Goal: Task Accomplishment & Management: Manage account settings

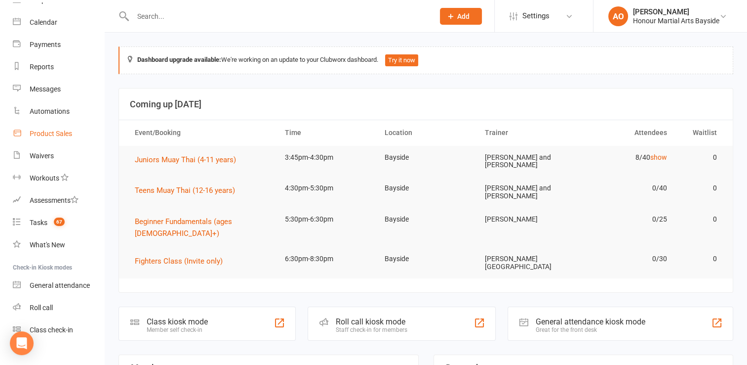
scroll to position [88, 0]
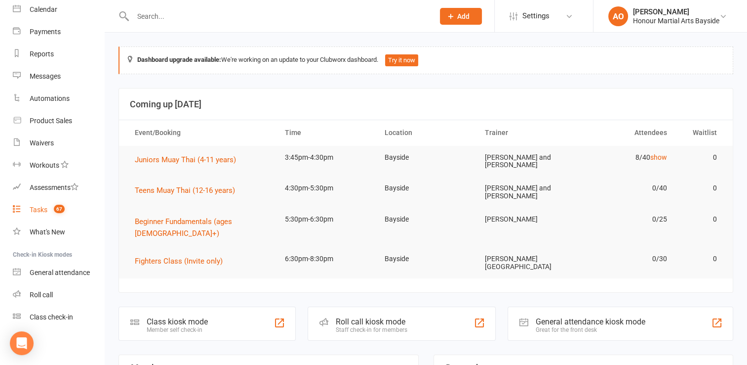
click at [39, 208] on div "Tasks" at bounding box center [39, 209] width 18 height 8
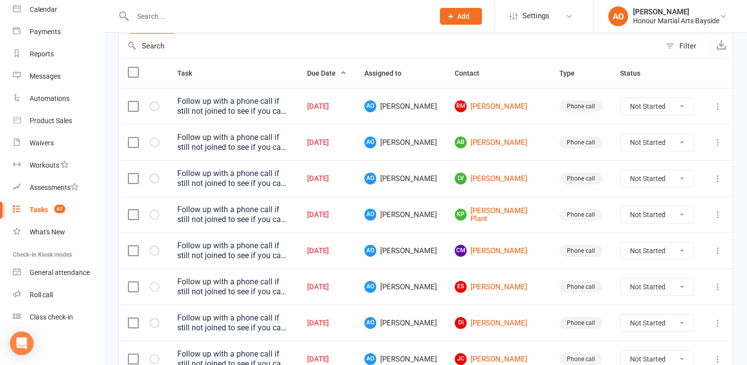
scroll to position [99, 0]
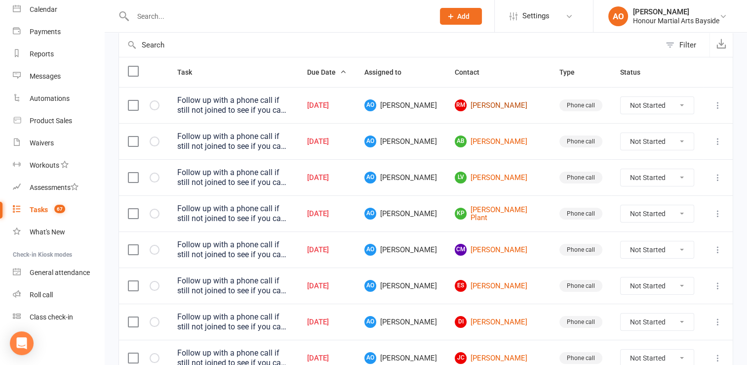
click at [513, 108] on link "RM [PERSON_NAME]" at bounding box center [498, 105] width 87 height 12
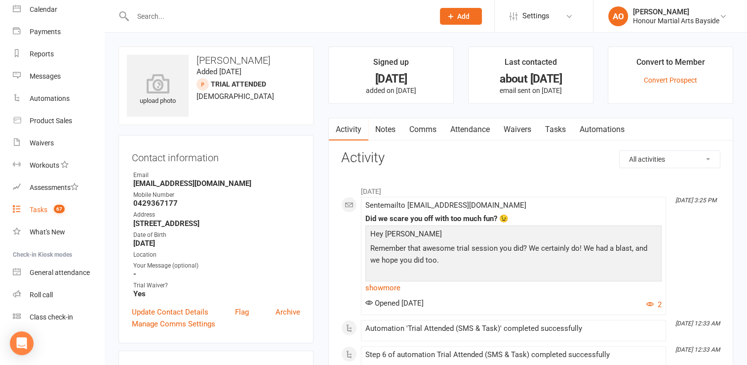
click at [41, 206] on div "Tasks" at bounding box center [39, 209] width 18 height 8
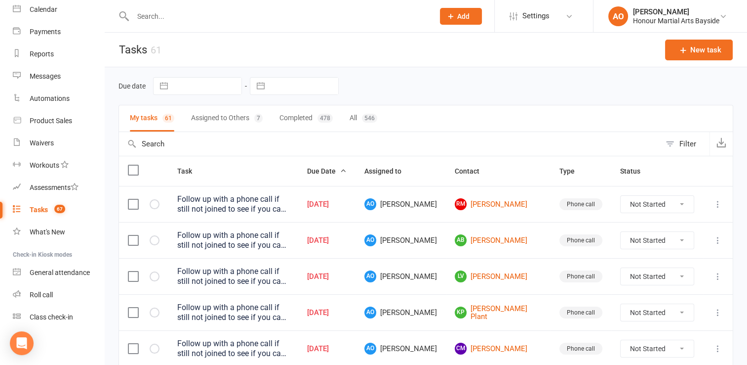
click at [680, 203] on select "Not Started In Progress Waiting Complete" at bounding box center [657, 204] width 73 height 17
click at [621, 196] on select "Not Started In Progress Waiting Complete" at bounding box center [657, 204] width 73 height 17
select select "unstarted"
click at [526, 202] on link "AB [PERSON_NAME]" at bounding box center [498, 204] width 87 height 12
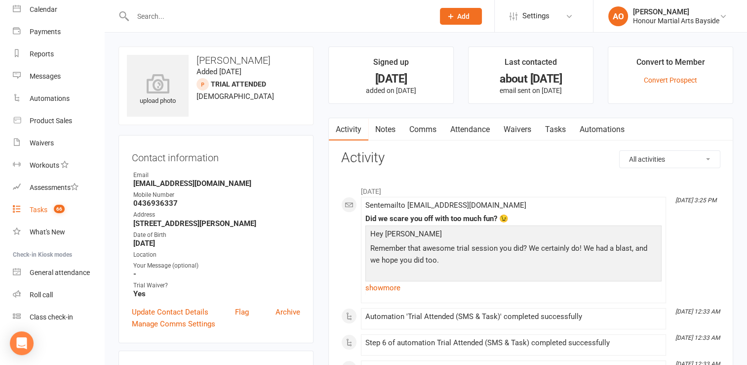
click at [35, 207] on div "Tasks" at bounding box center [39, 209] width 18 height 8
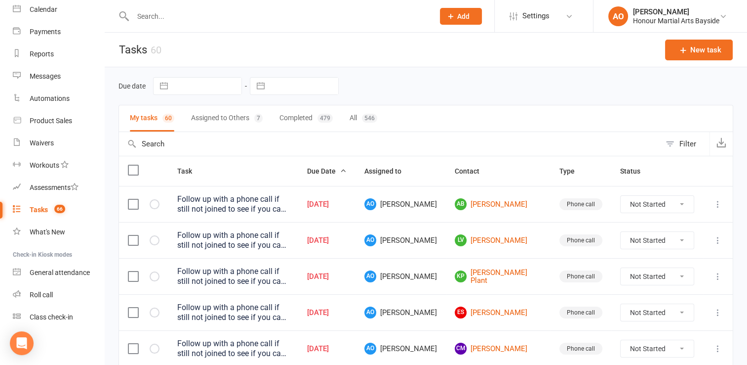
click at [683, 202] on select "Not Started In Progress Waiting Complete" at bounding box center [657, 204] width 73 height 17
click at [621, 196] on select "Not Started In Progress Waiting Complete" at bounding box center [657, 204] width 73 height 17
select select "unstarted"
click at [514, 204] on link "LV [PERSON_NAME]" at bounding box center [498, 204] width 87 height 12
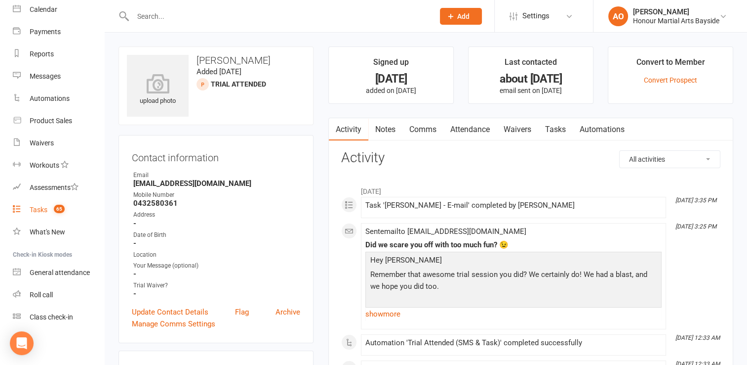
click at [40, 207] on div "Tasks" at bounding box center [39, 209] width 18 height 8
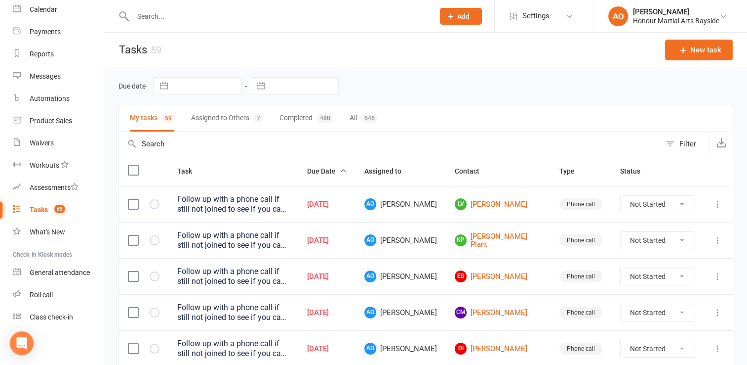
click at [683, 203] on select "Not Started In Progress Waiting Complete" at bounding box center [657, 204] width 73 height 17
click at [621, 196] on select "Not Started In Progress Waiting Complete" at bounding box center [657, 204] width 73 height 17
select select "unstarted"
click at [517, 201] on link "[PERSON_NAME] Plant" at bounding box center [498, 204] width 87 height 16
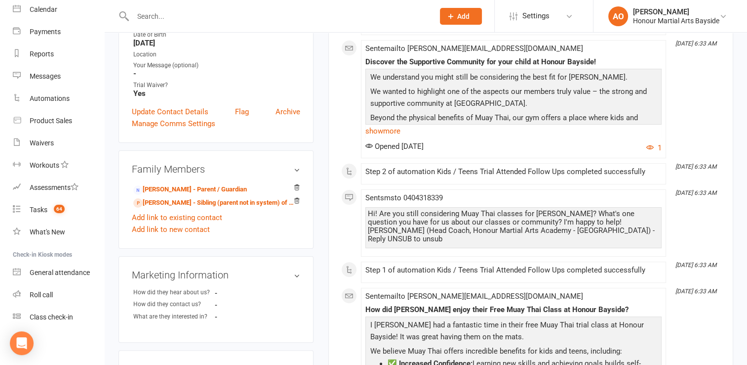
scroll to position [208, 0]
click at [241, 198] on link "[PERSON_NAME] - Sibling (parent not in system) of [PERSON_NAME]" at bounding box center [214, 203] width 162 height 10
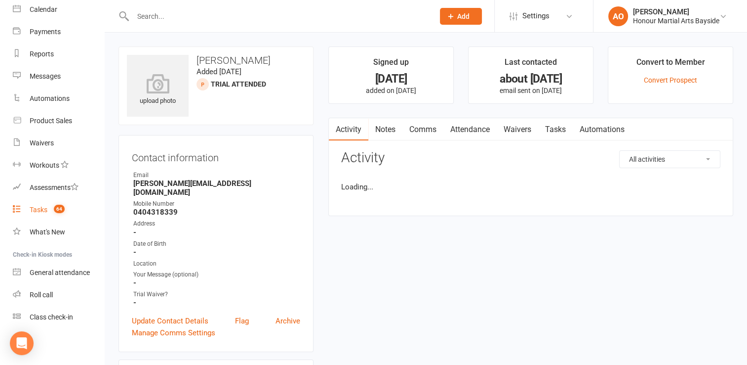
click at [41, 209] on div "Tasks" at bounding box center [39, 209] width 18 height 8
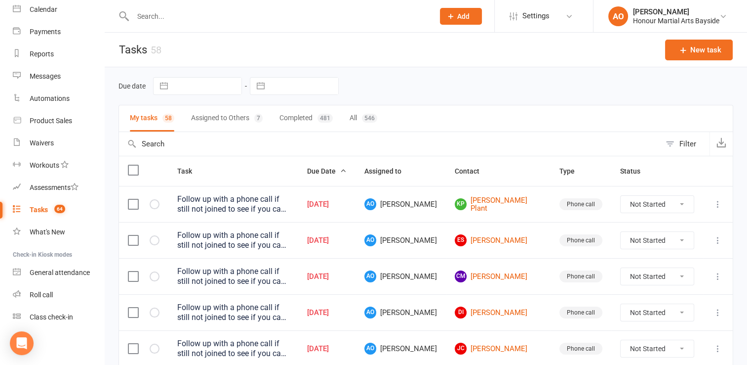
click at [677, 202] on select "Not Started In Progress Waiting Complete" at bounding box center [657, 204] width 73 height 17
click at [621, 196] on select "Not Started In Progress Waiting Complete" at bounding box center [657, 204] width 73 height 17
select select "unstarted"
click at [519, 203] on link "es [PERSON_NAME]" at bounding box center [498, 204] width 87 height 12
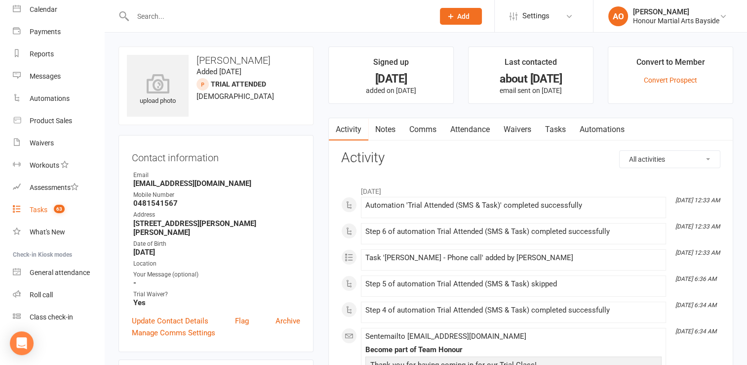
click at [45, 205] on div "Tasks" at bounding box center [39, 209] width 18 height 8
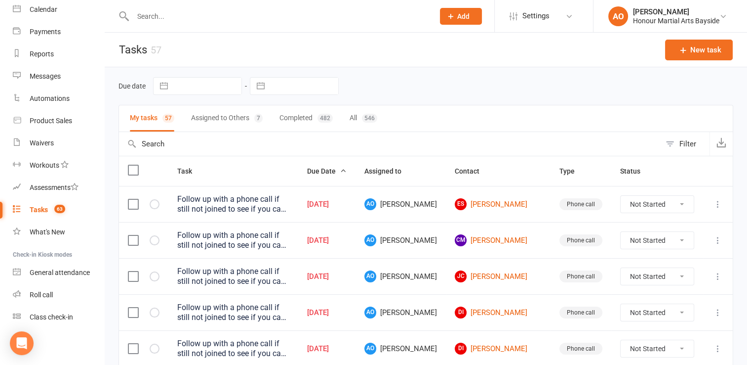
click at [684, 200] on select "Not Started In Progress Waiting Complete" at bounding box center [657, 204] width 73 height 17
click at [621, 196] on select "Not Started In Progress Waiting Complete" at bounding box center [657, 204] width 73 height 17
select select "unstarted"
click at [513, 205] on link "CM [PERSON_NAME]" at bounding box center [498, 204] width 87 height 12
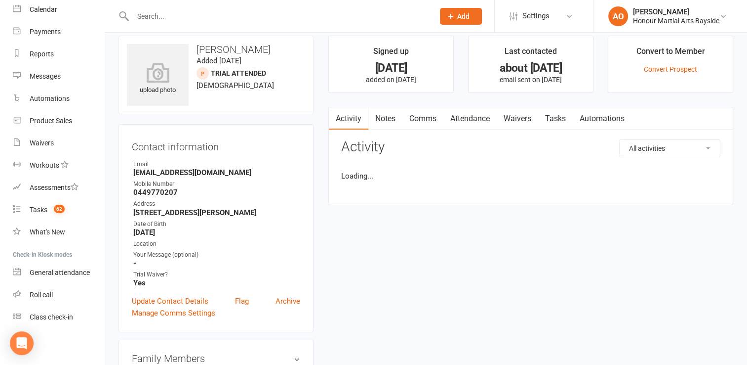
scroll to position [8, 0]
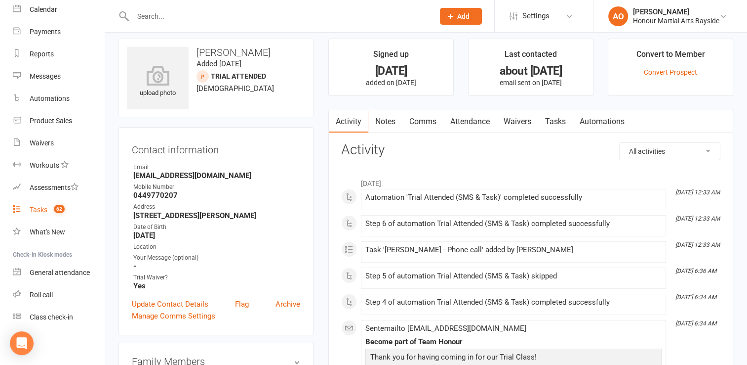
click at [41, 205] on div "Tasks" at bounding box center [39, 209] width 18 height 8
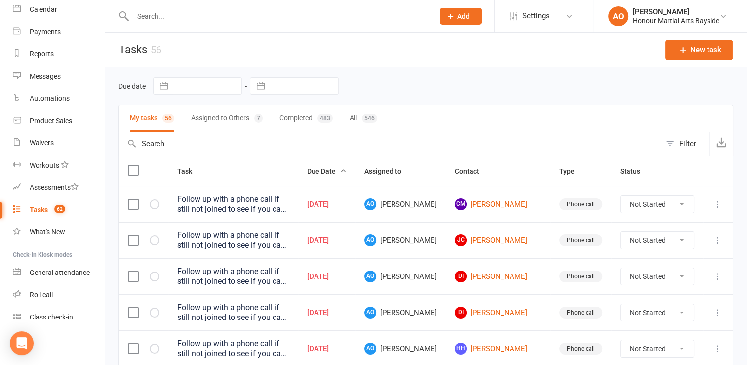
click at [682, 204] on select "Not Started In Progress Waiting Complete" at bounding box center [657, 204] width 73 height 17
click at [621, 196] on select "Not Started In Progress Waiting Complete" at bounding box center [657, 204] width 73 height 17
select select "unstarted"
click at [526, 201] on link "DI [PERSON_NAME]" at bounding box center [498, 204] width 87 height 12
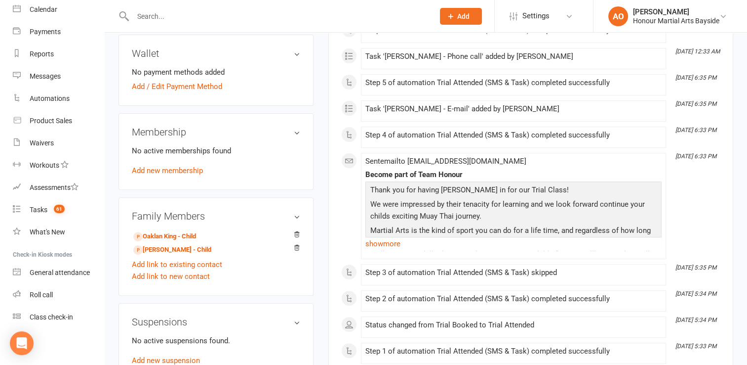
scroll to position [296, 0]
click at [162, 241] on link "Oaklan King - Child" at bounding box center [164, 236] width 63 height 10
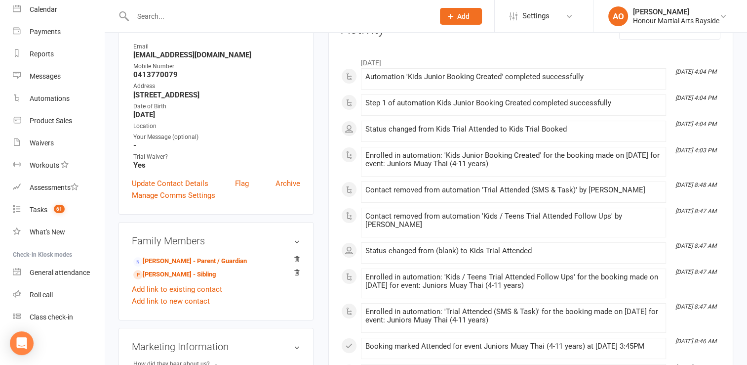
scroll to position [130, 0]
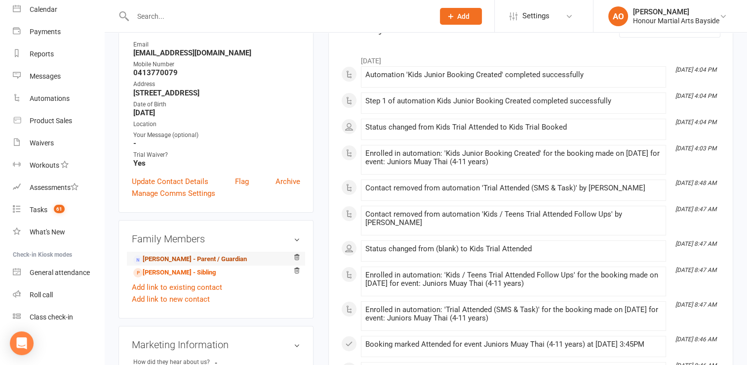
click at [158, 264] on link "[PERSON_NAME] - Parent / Guardian" at bounding box center [190, 259] width 114 height 10
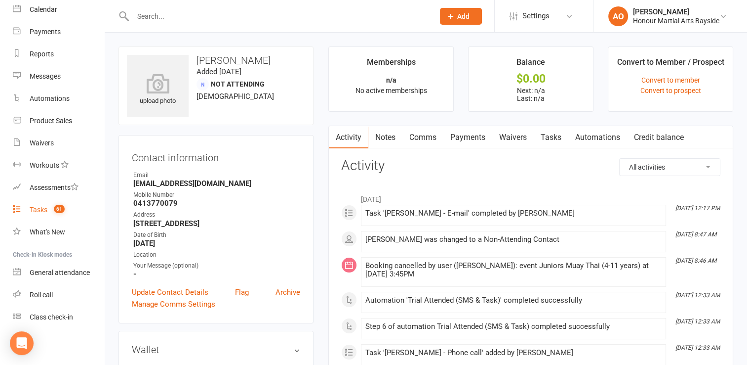
click at [41, 205] on div "Tasks" at bounding box center [39, 209] width 18 height 8
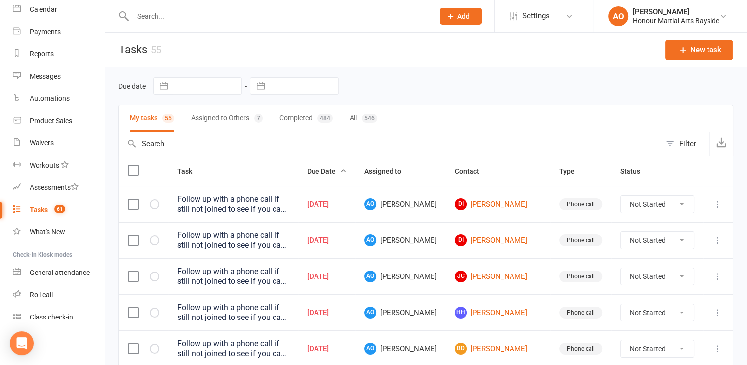
click at [684, 202] on select "Not Started In Progress Waiting Complete" at bounding box center [657, 204] width 73 height 17
click at [621, 196] on select "Not Started In Progress Waiting Complete" at bounding box center [657, 204] width 73 height 17
select select "unstarted"
click at [506, 205] on link "[PERSON_NAME]" at bounding box center [498, 204] width 87 height 12
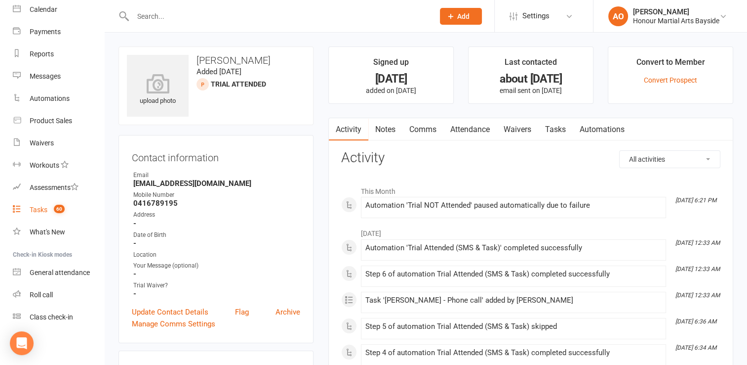
click at [41, 206] on div "Tasks" at bounding box center [39, 209] width 18 height 8
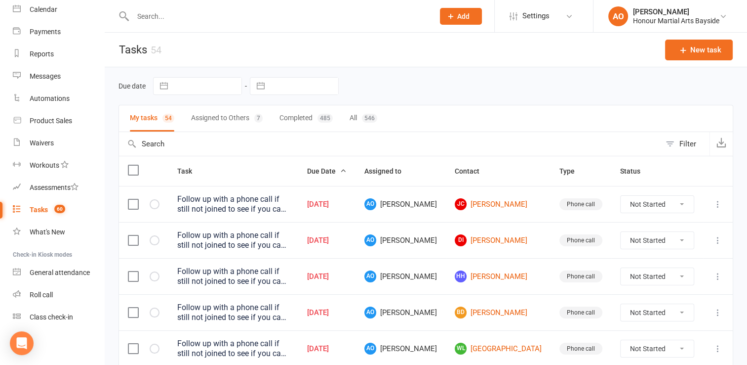
click at [682, 203] on select "Not Started In Progress Waiting Complete" at bounding box center [657, 204] width 73 height 17
click at [621, 196] on select "Not Started In Progress Waiting Complete" at bounding box center [657, 204] width 73 height 17
select select "unstarted"
click at [515, 202] on link "DI [PERSON_NAME]" at bounding box center [498, 204] width 87 height 12
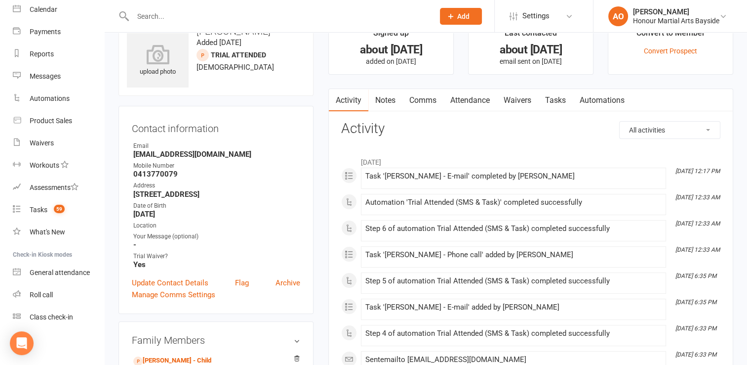
scroll to position [19, 0]
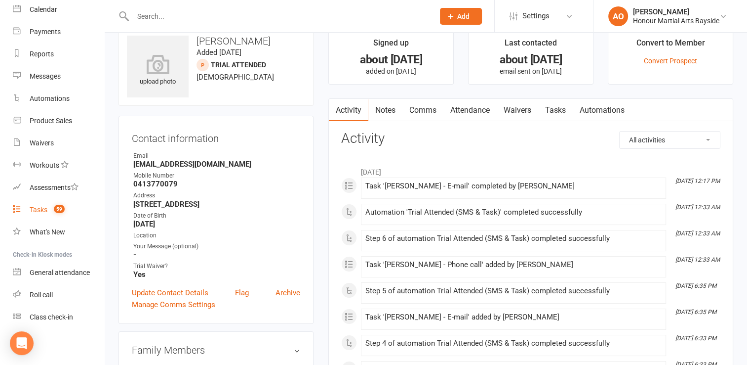
click at [36, 210] on div "Tasks" at bounding box center [39, 209] width 18 height 8
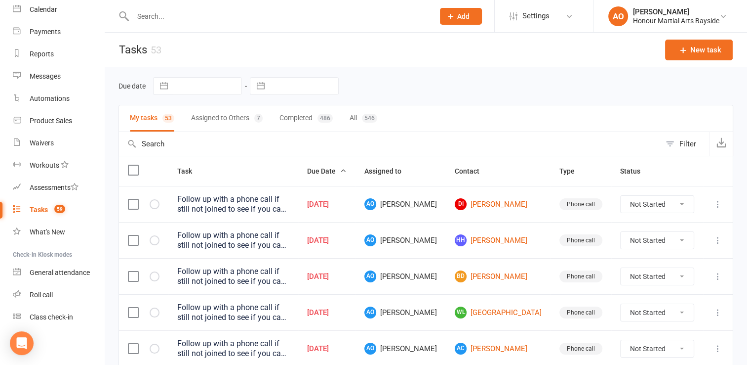
click at [684, 202] on select "Not Started In Progress Waiting Complete" at bounding box center [657, 204] width 73 height 17
click at [621, 196] on select "Not Started In Progress Waiting Complete" at bounding box center [657, 204] width 73 height 17
select select "unstarted"
click at [516, 200] on link "[PERSON_NAME]" at bounding box center [498, 204] width 87 height 12
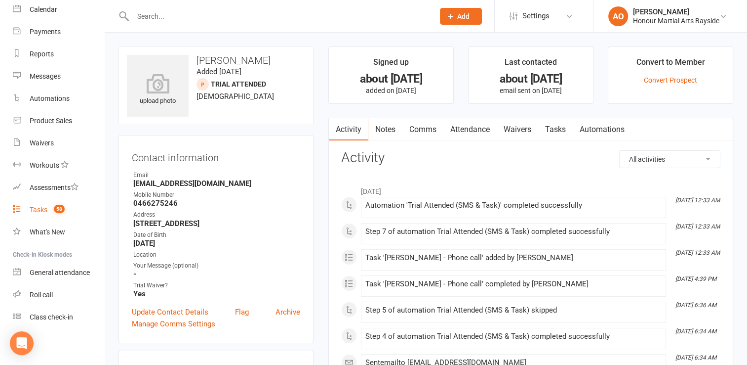
click at [37, 208] on div "Tasks" at bounding box center [39, 209] width 18 height 8
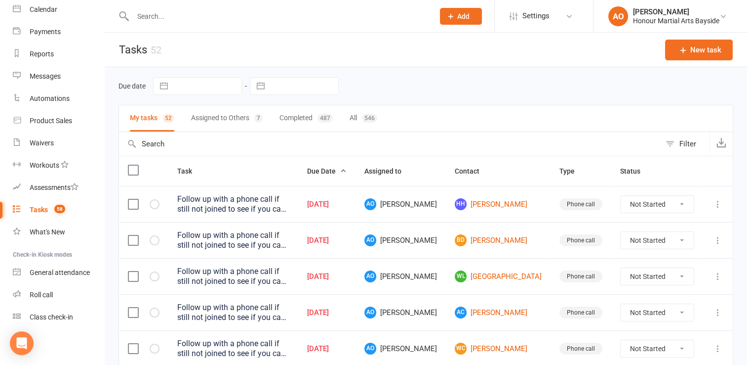
click at [684, 203] on select "Not Started In Progress Waiting Complete" at bounding box center [657, 204] width 73 height 17
click at [621, 196] on select "Not Started In Progress Waiting Complete" at bounding box center [657, 204] width 73 height 17
select select "unstarted"
click at [510, 202] on link "[PERSON_NAME]" at bounding box center [498, 204] width 87 height 12
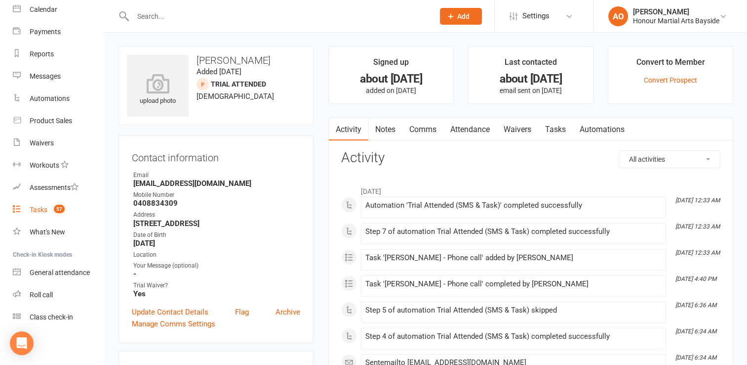
click at [40, 206] on div "Tasks" at bounding box center [39, 209] width 18 height 8
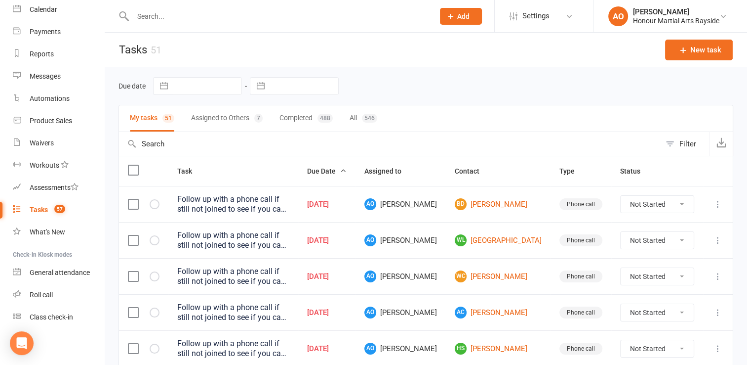
click at [681, 203] on select "Not Started In Progress Waiting Complete" at bounding box center [657, 204] width 73 height 17
click at [621, 196] on select "Not Started In Progress Waiting Complete" at bounding box center [657, 204] width 73 height 17
select select "unstarted"
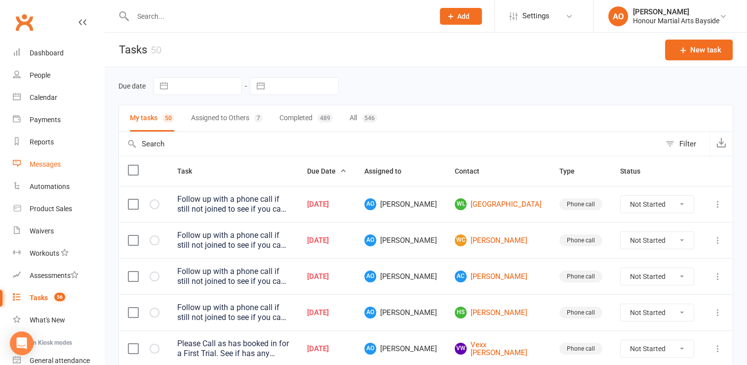
click at [55, 163] on div "Messages" at bounding box center [45, 164] width 31 height 8
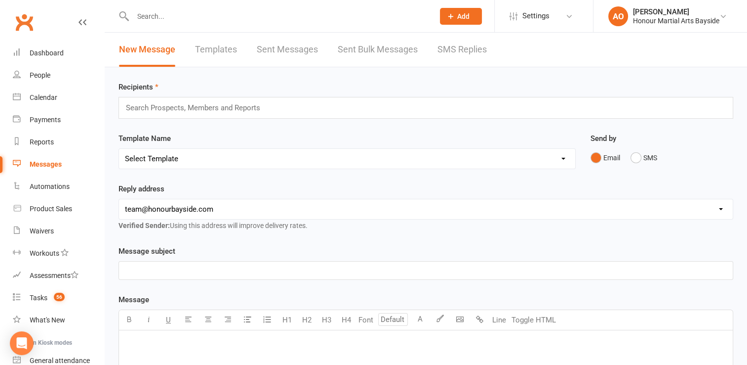
click at [454, 45] on link "SMS Replies" at bounding box center [462, 50] width 49 height 34
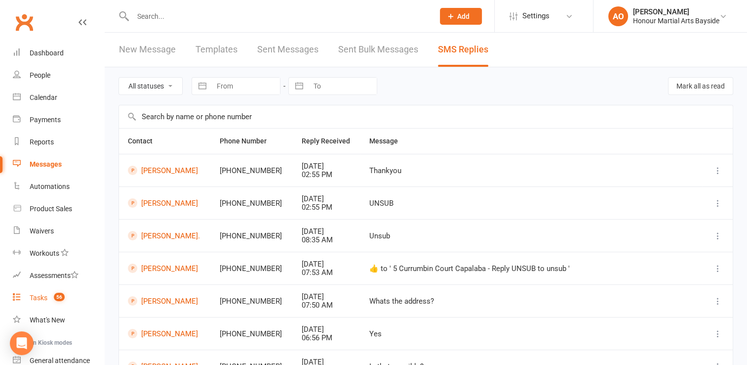
click at [41, 298] on div "Tasks" at bounding box center [39, 297] width 18 height 8
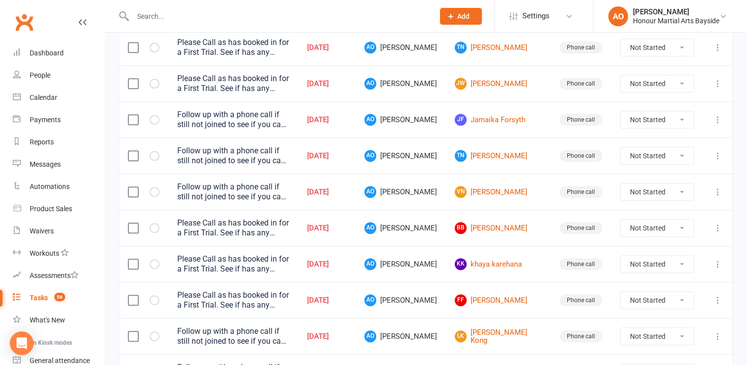
scroll to position [793, 0]
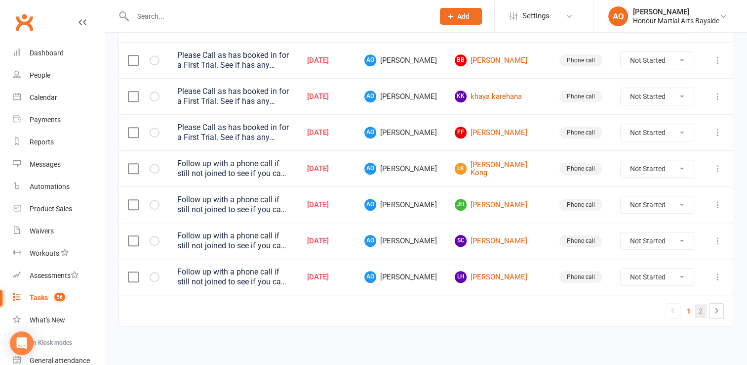
click at [702, 304] on link "2" at bounding box center [701, 311] width 12 height 14
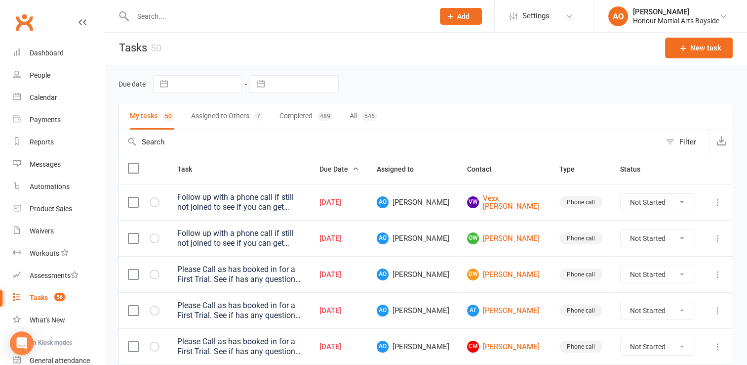
scroll to position [0, 0]
